Goal: Task Accomplishment & Management: Use online tool/utility

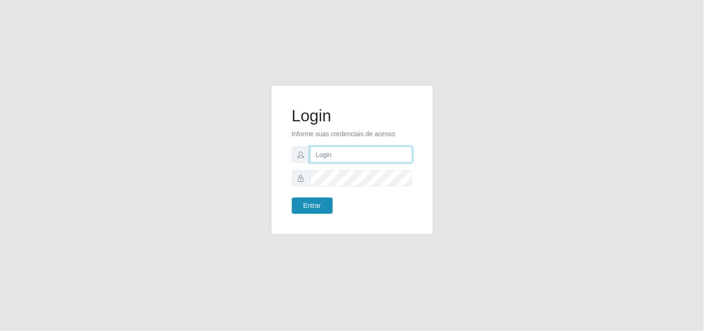
type input "analucia@cestao"
click at [311, 203] on button "Entrar" at bounding box center [312, 205] width 41 height 16
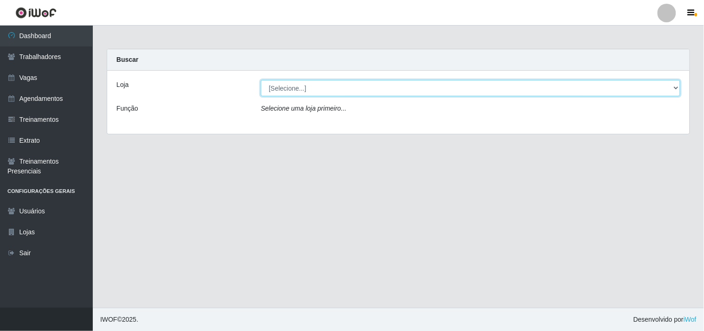
click at [672, 85] on select "[Selecione...] O Cestão - Geisel" at bounding box center [471, 88] width 420 height 16
select select "224"
click at [261, 80] on select "[Selecione...] O Cestão - Geisel" at bounding box center [471, 88] width 420 height 16
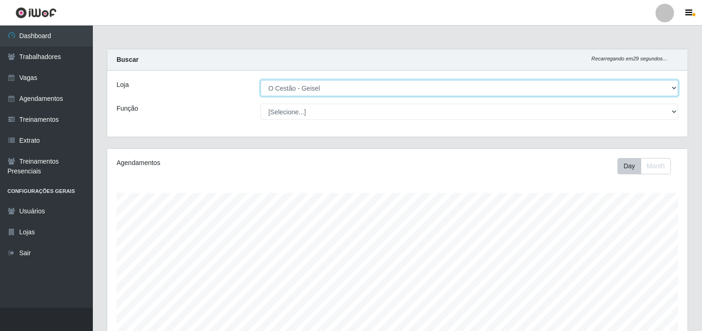
scroll to position [192, 580]
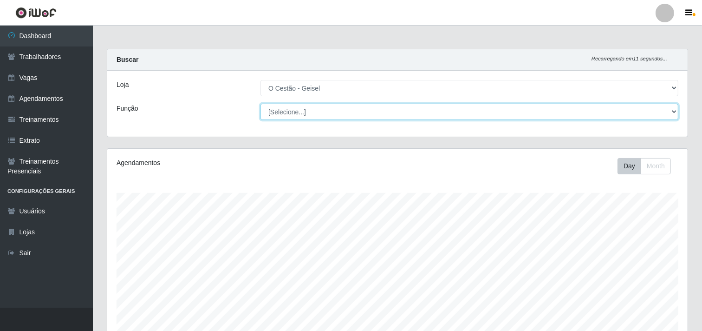
click at [670, 113] on select "[Selecione...] ASG ASG + ASG ++ Auxiliar de Estoque Auxiliar de Estoque + Auxil…" at bounding box center [470, 112] width 418 height 16
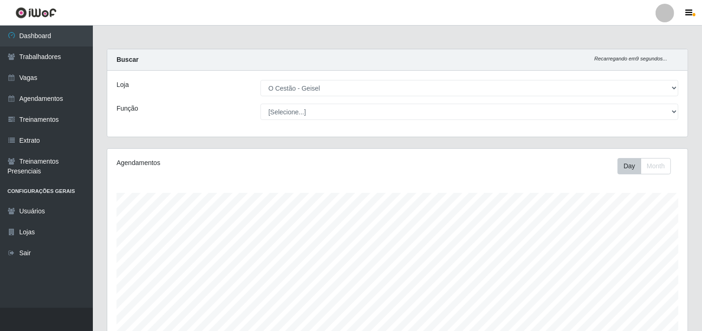
click at [693, 41] on main "Carregando... Buscar Recarregando em 9 segundos... Loja [Selecione...] O Cestão…" at bounding box center [397, 330] width 609 height 609
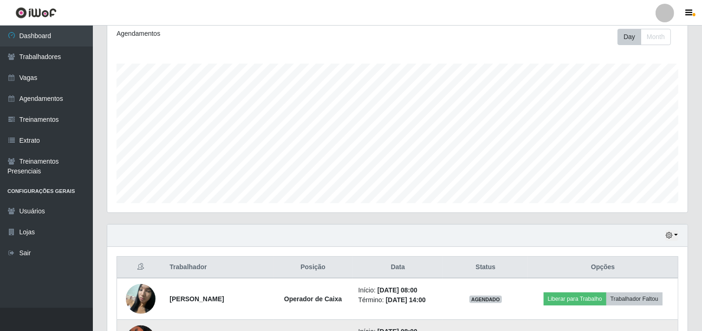
scroll to position [121, 0]
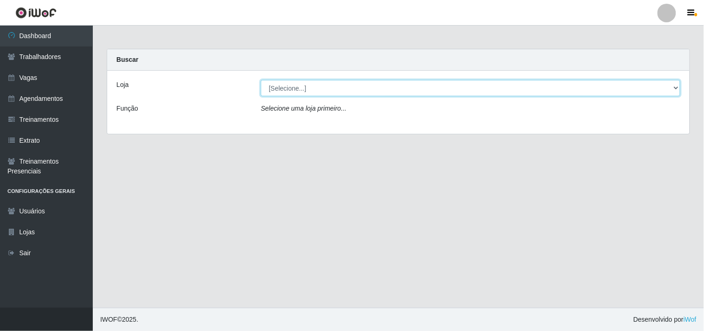
click at [679, 89] on select "[Selecione...] O Cestão - Geisel" at bounding box center [471, 88] width 420 height 16
select select "224"
click at [261, 80] on select "[Selecione...] O Cestão - Geisel" at bounding box center [471, 88] width 420 height 16
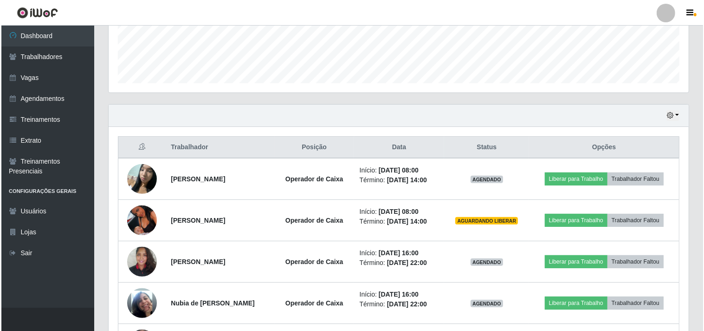
scroll to position [258, 0]
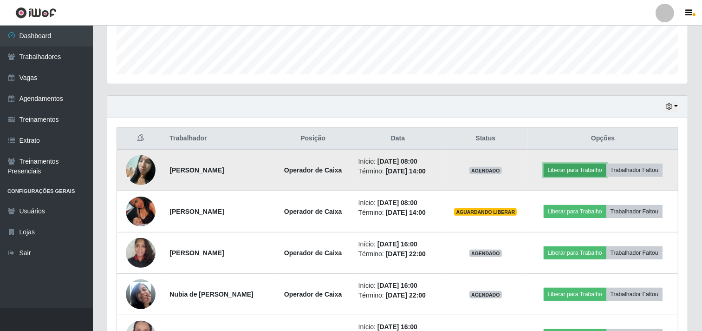
click at [584, 168] on button "Liberar para Trabalho" at bounding box center [575, 169] width 63 height 13
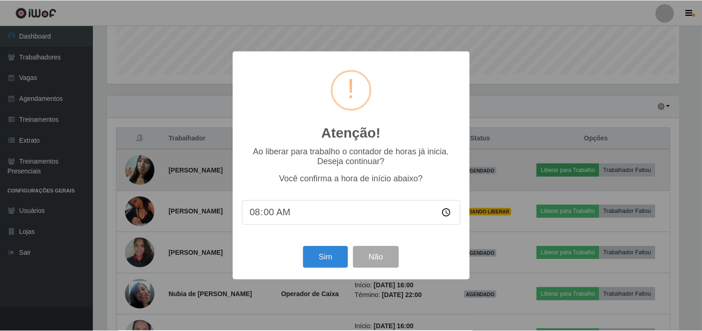
scroll to position [192, 574]
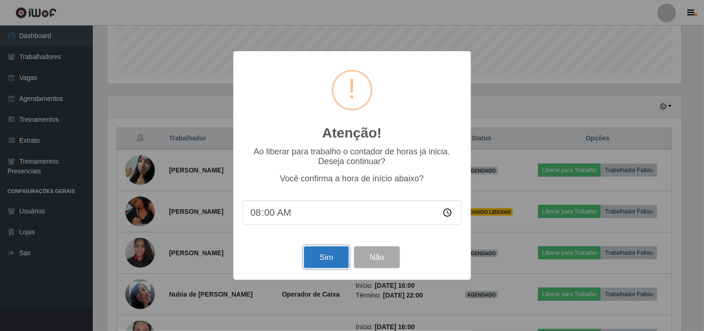
click at [330, 261] on button "Sim" at bounding box center [326, 257] width 45 height 22
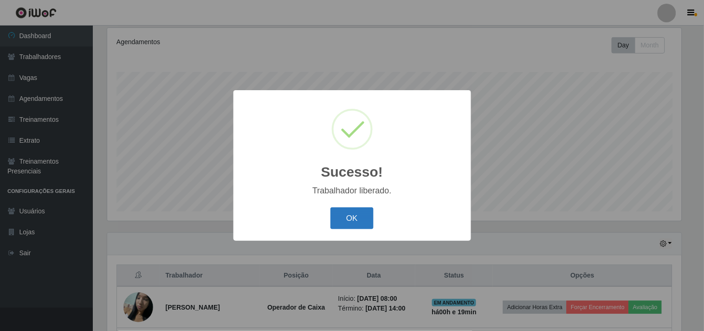
click at [367, 224] on button "OK" at bounding box center [352, 218] width 43 height 22
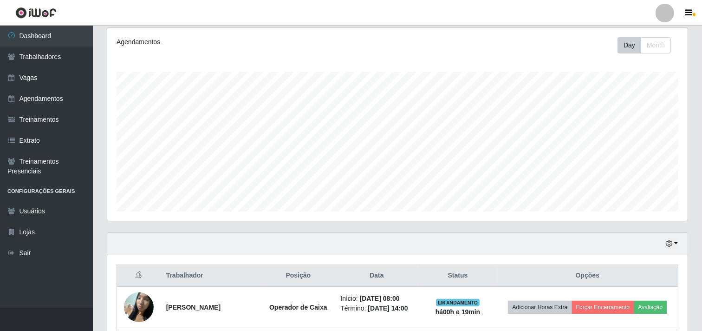
scroll to position [275, 0]
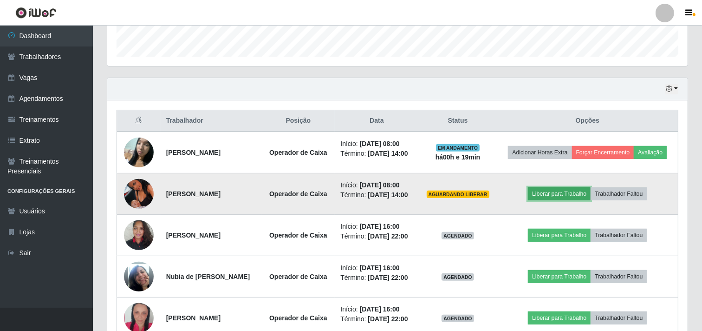
click at [562, 190] on button "Liberar para Trabalho" at bounding box center [559, 193] width 63 height 13
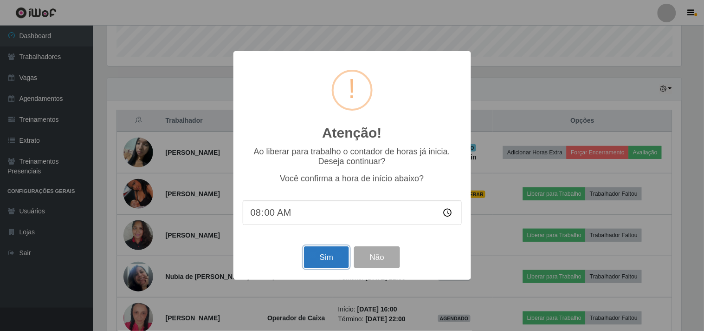
click at [340, 267] on button "Sim" at bounding box center [326, 257] width 45 height 22
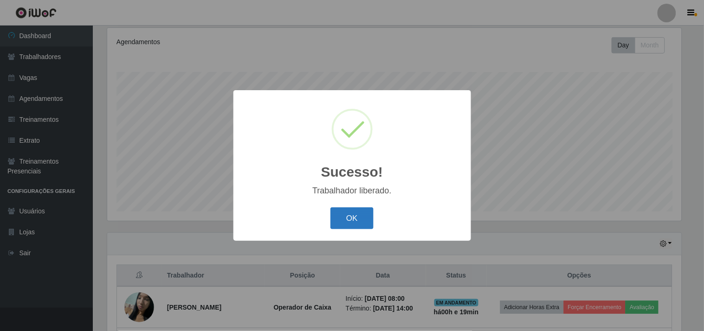
click at [346, 218] on button "OK" at bounding box center [352, 218] width 43 height 22
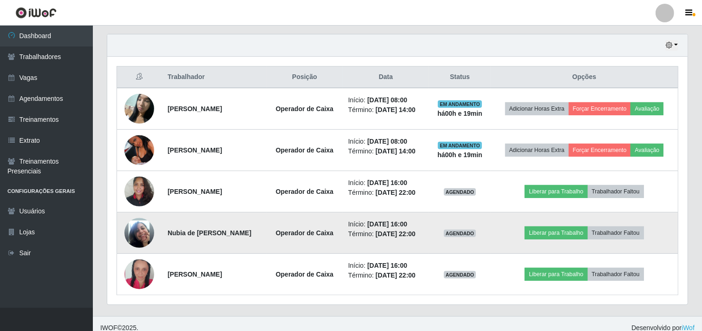
scroll to position [327, 0]
